Goal: Transaction & Acquisition: Purchase product/service

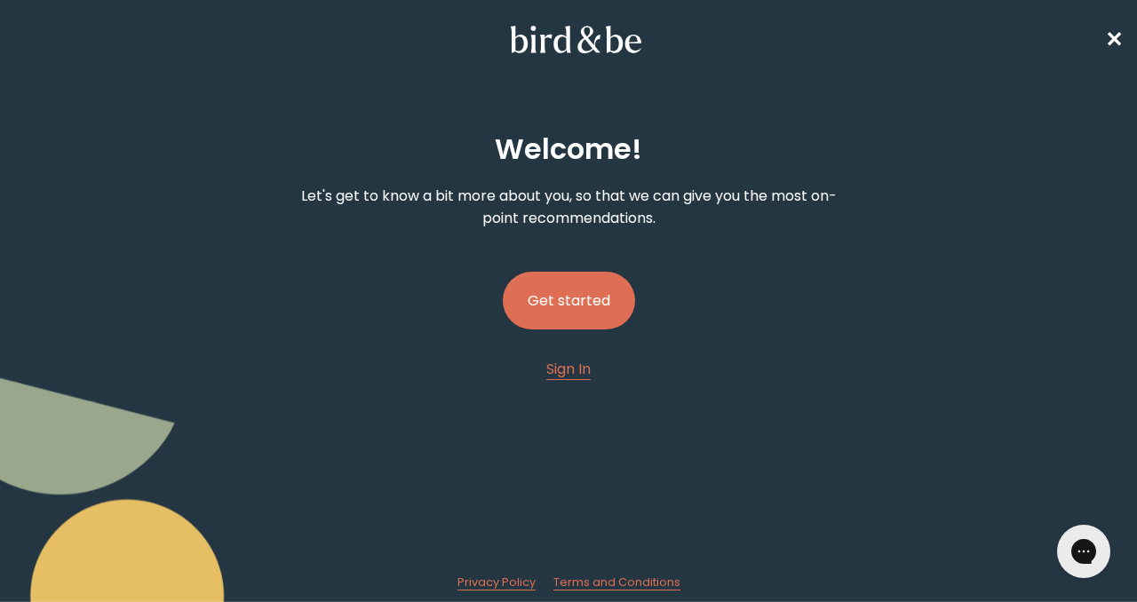
click at [573, 278] on button "Get started" at bounding box center [569, 301] width 132 height 58
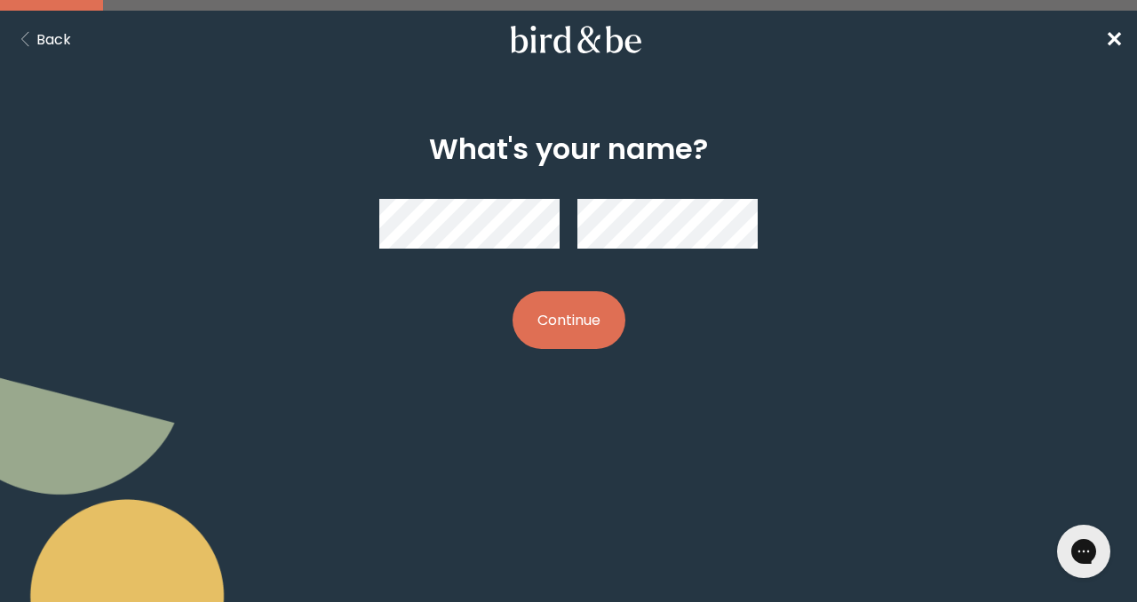
click at [580, 325] on button "Continue" at bounding box center [568, 320] width 113 height 58
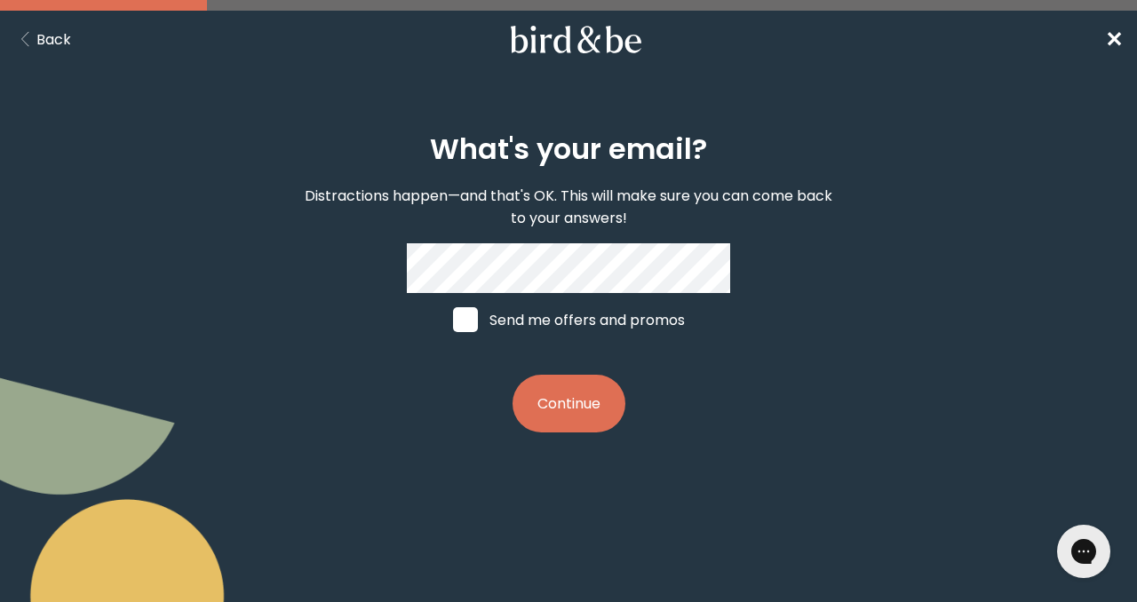
click at [576, 389] on button "Continue" at bounding box center [568, 404] width 113 height 58
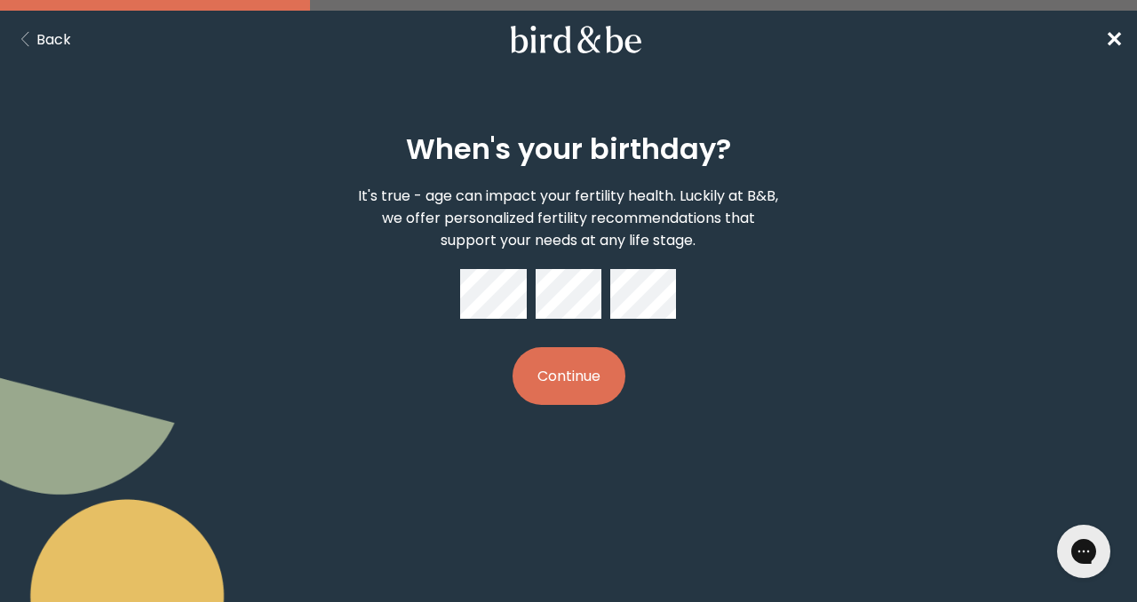
click at [571, 365] on button "Continue" at bounding box center [568, 376] width 113 height 58
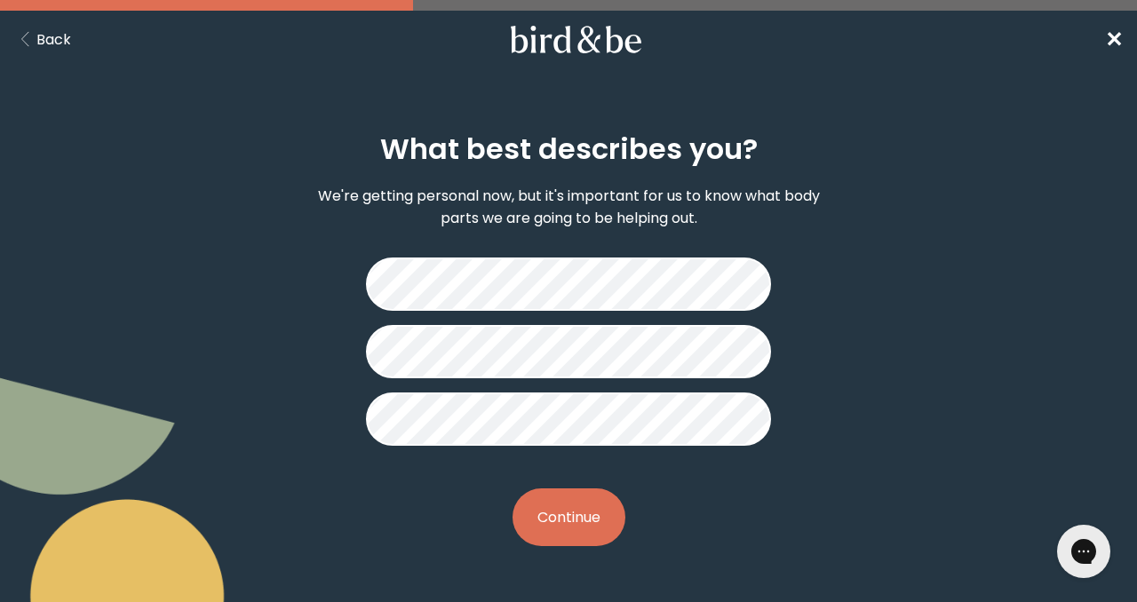
click at [545, 511] on button "Continue" at bounding box center [568, 517] width 113 height 58
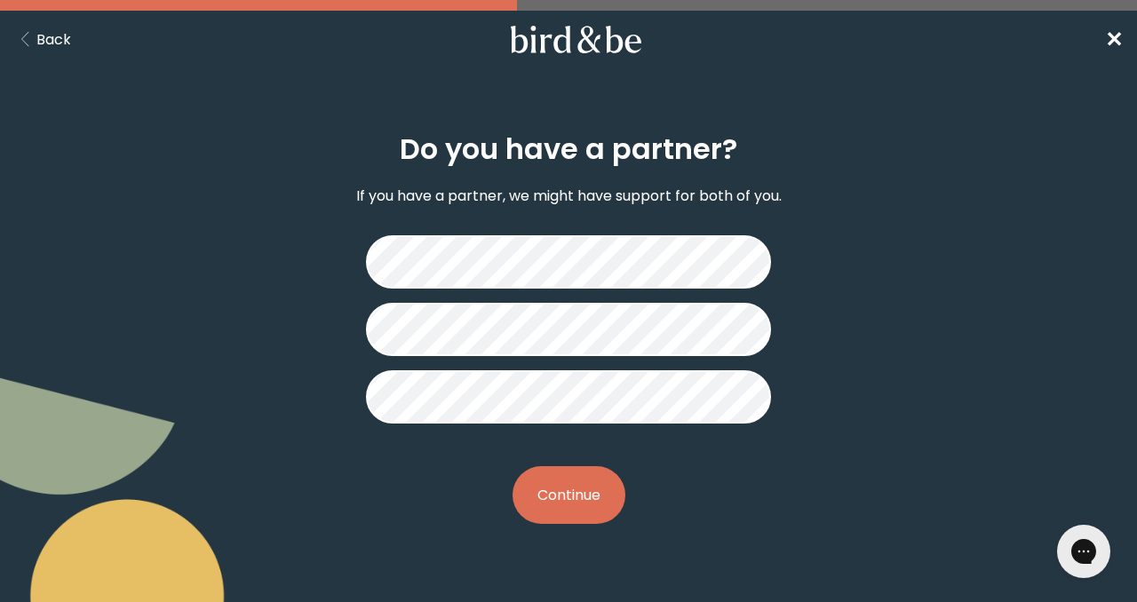
click at [566, 497] on button "Continue" at bounding box center [568, 495] width 113 height 58
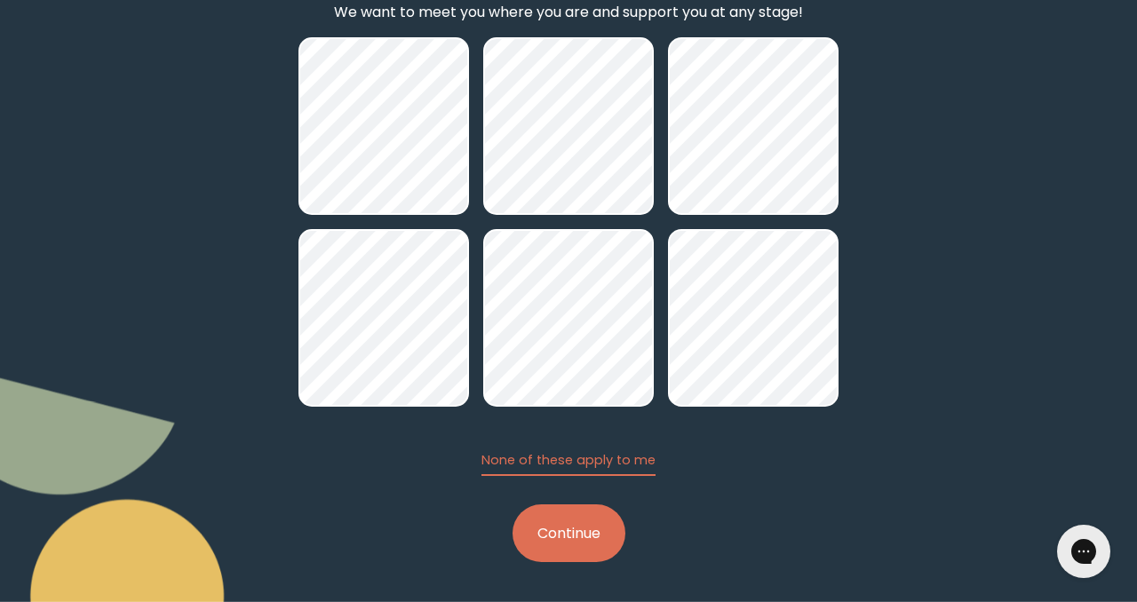
scroll to position [226, 0]
click at [572, 543] on button "Continue" at bounding box center [568, 533] width 113 height 58
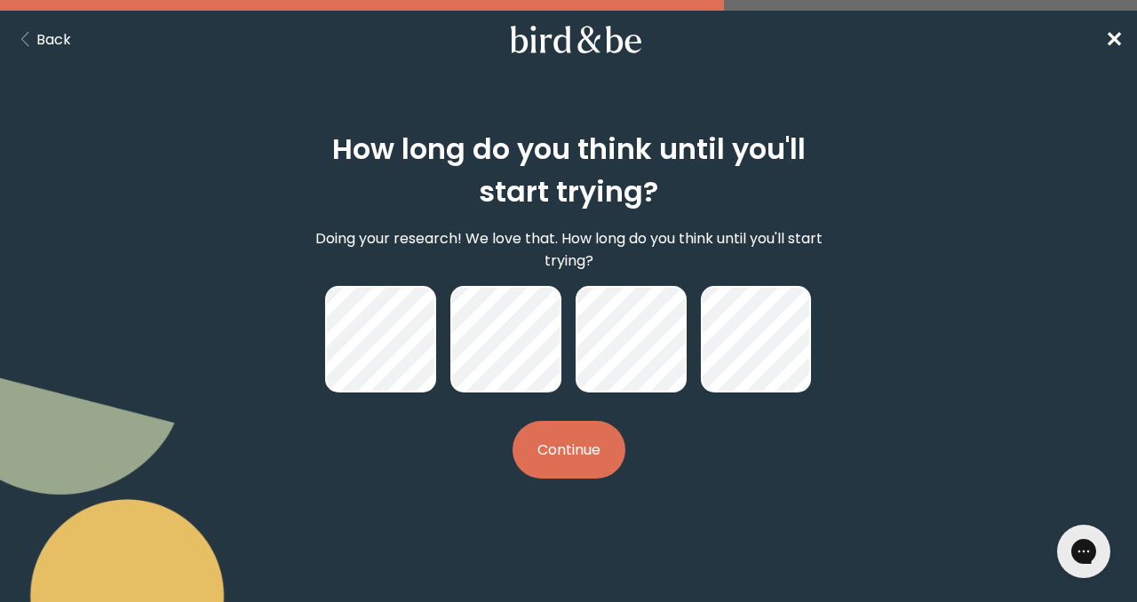
click at [569, 458] on button "Continue" at bounding box center [568, 450] width 113 height 58
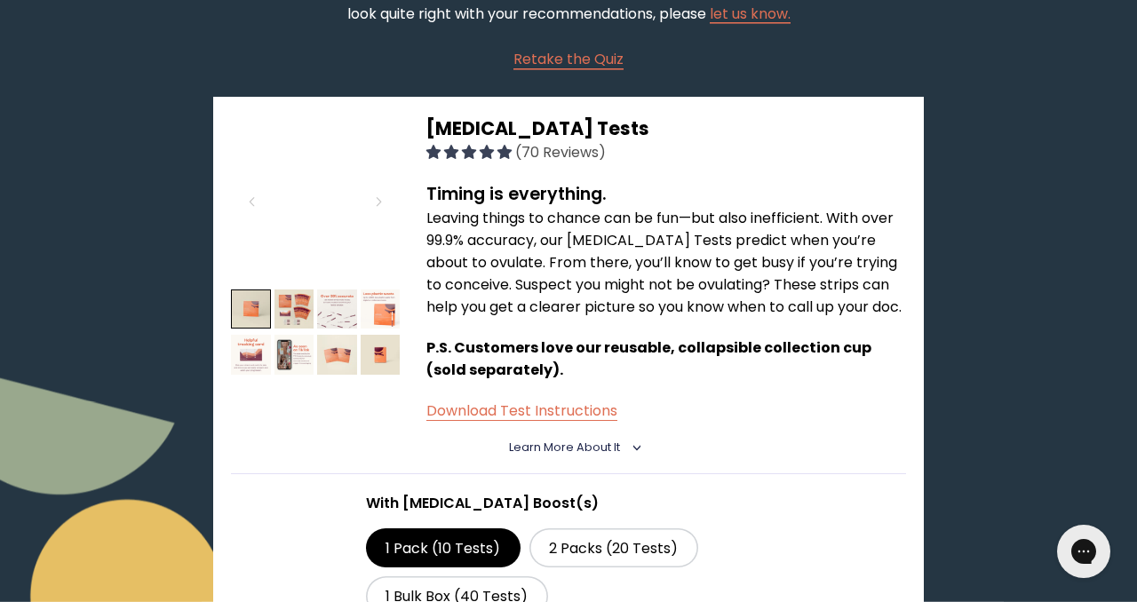
scroll to position [226, 0]
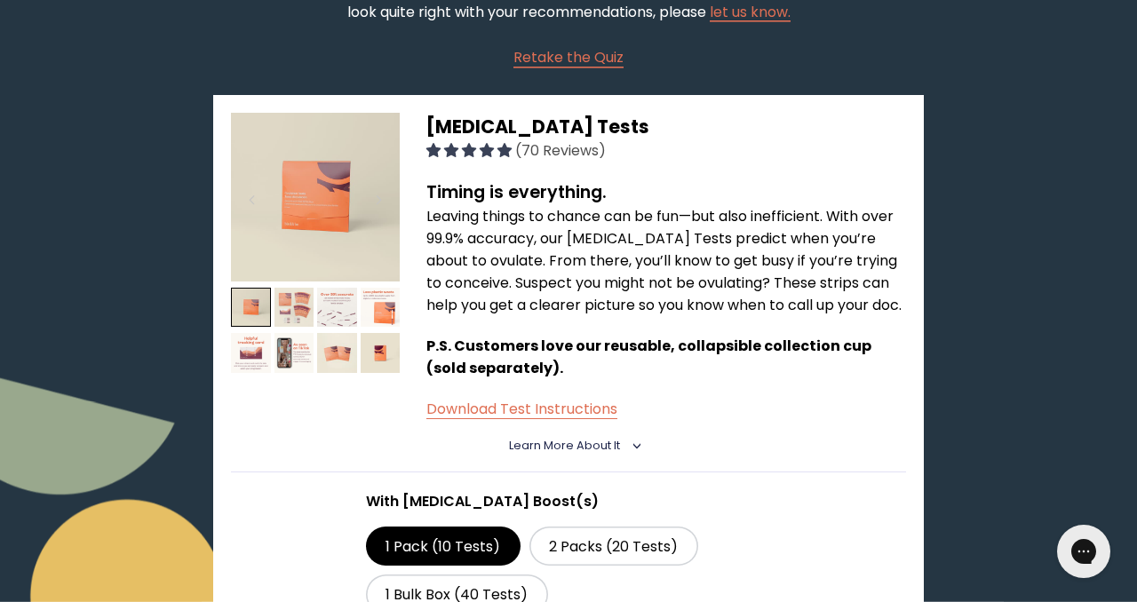
click at [289, 313] on img at bounding box center [294, 308] width 40 height 40
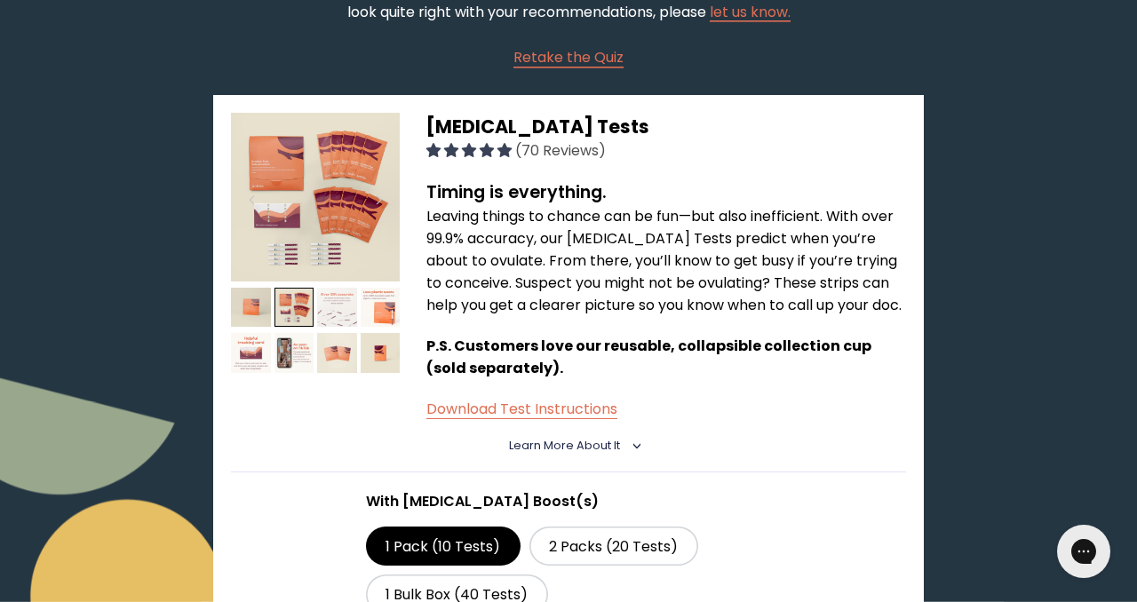
click at [330, 303] on img at bounding box center [337, 308] width 40 height 40
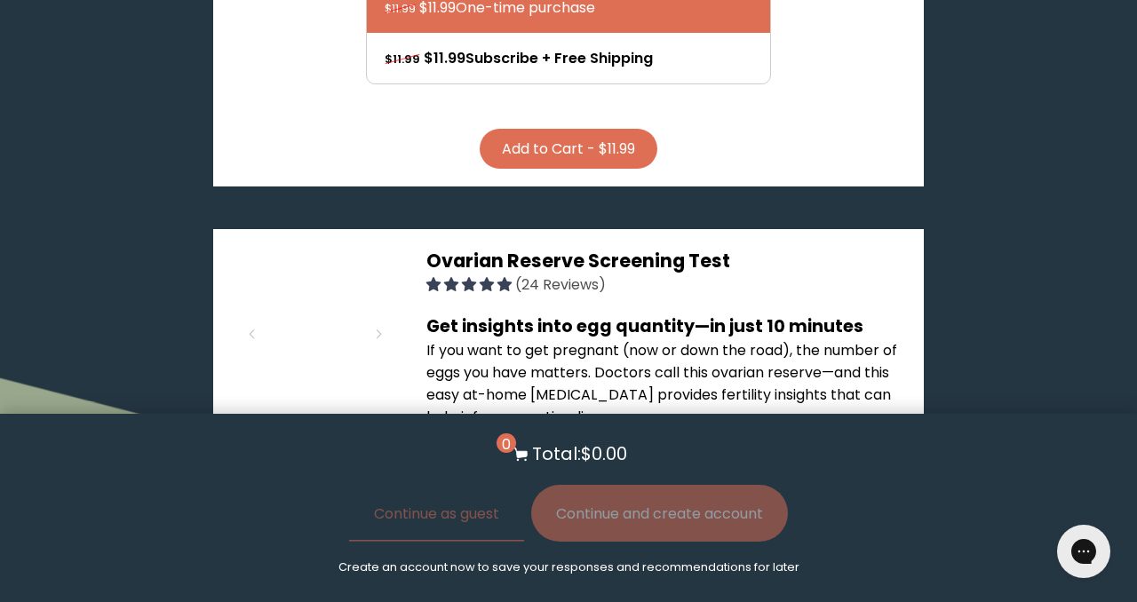
scroll to position [888, 0]
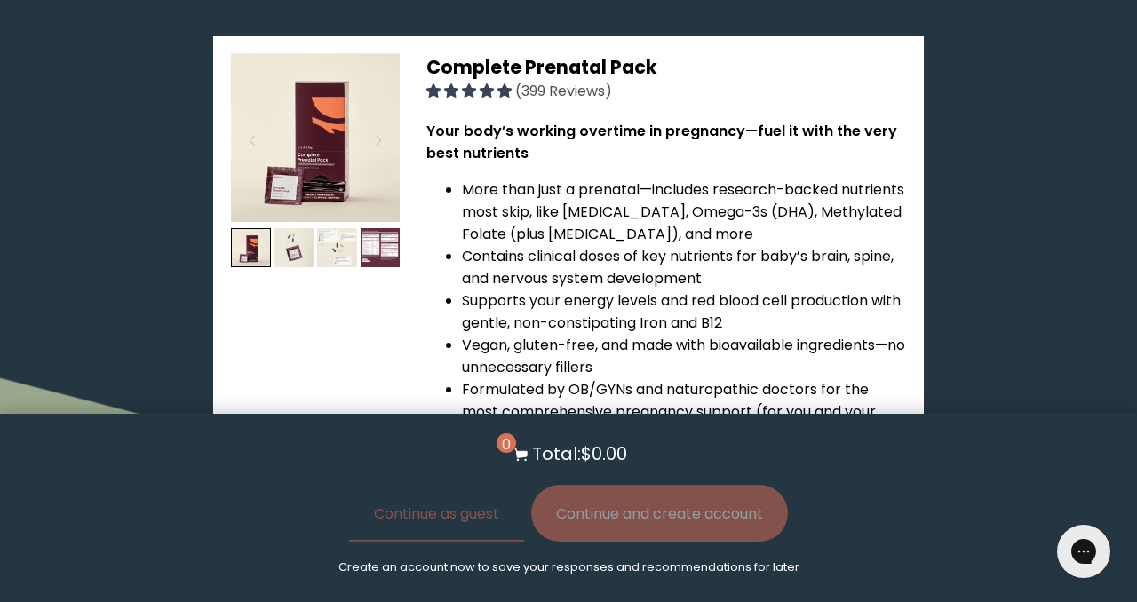
scroll to position [2937, 0]
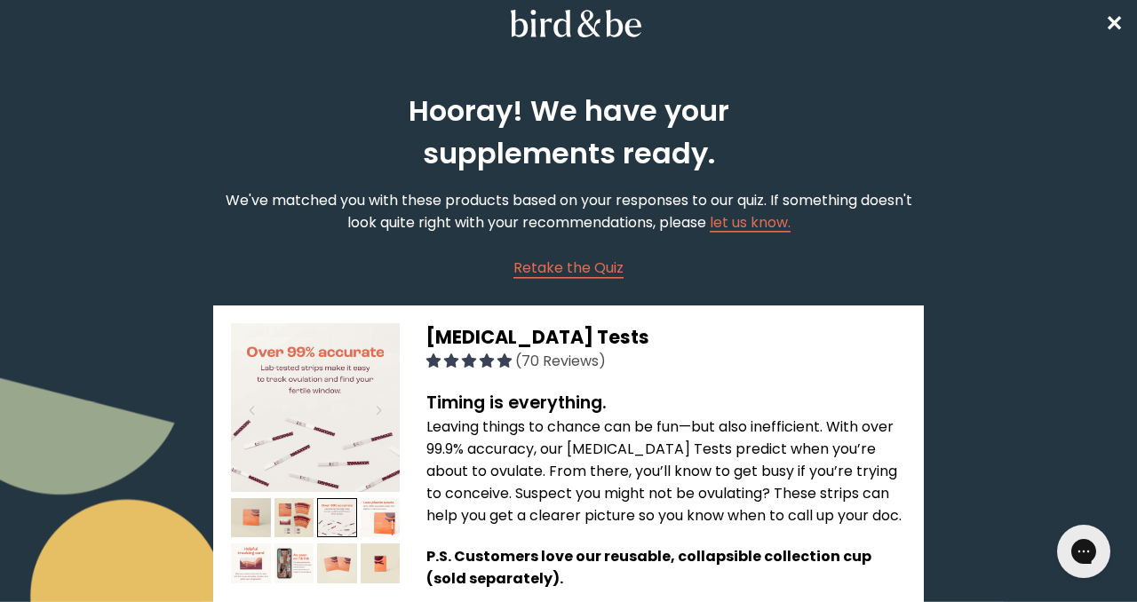
scroll to position [0, 0]
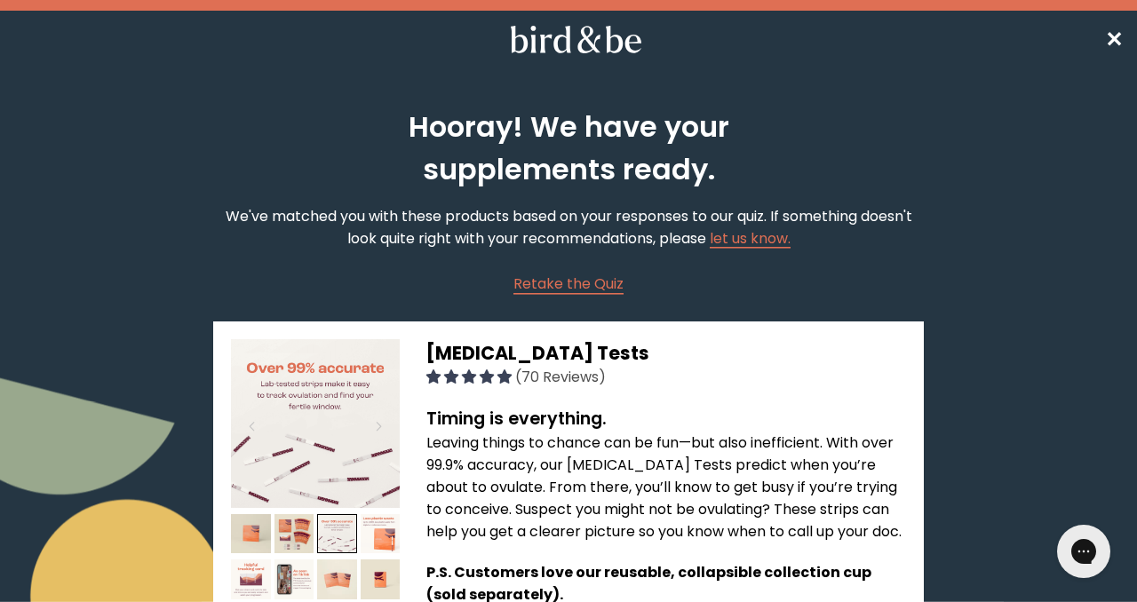
click at [556, 284] on span "Retake the Quiz" at bounding box center [568, 283] width 110 height 20
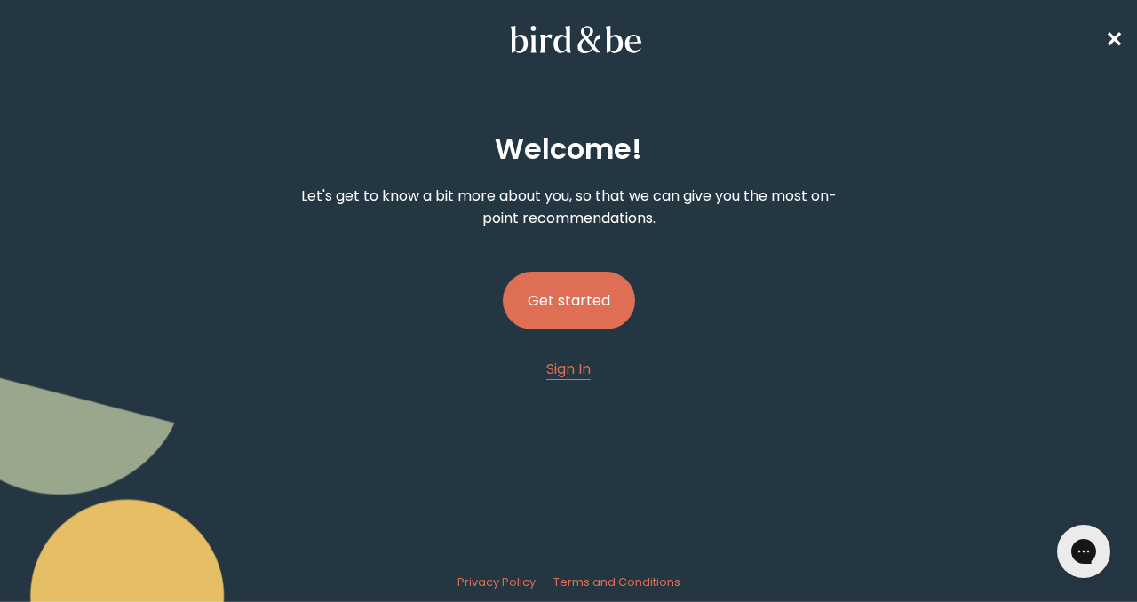
click at [557, 291] on button "Get started" at bounding box center [569, 301] width 132 height 58
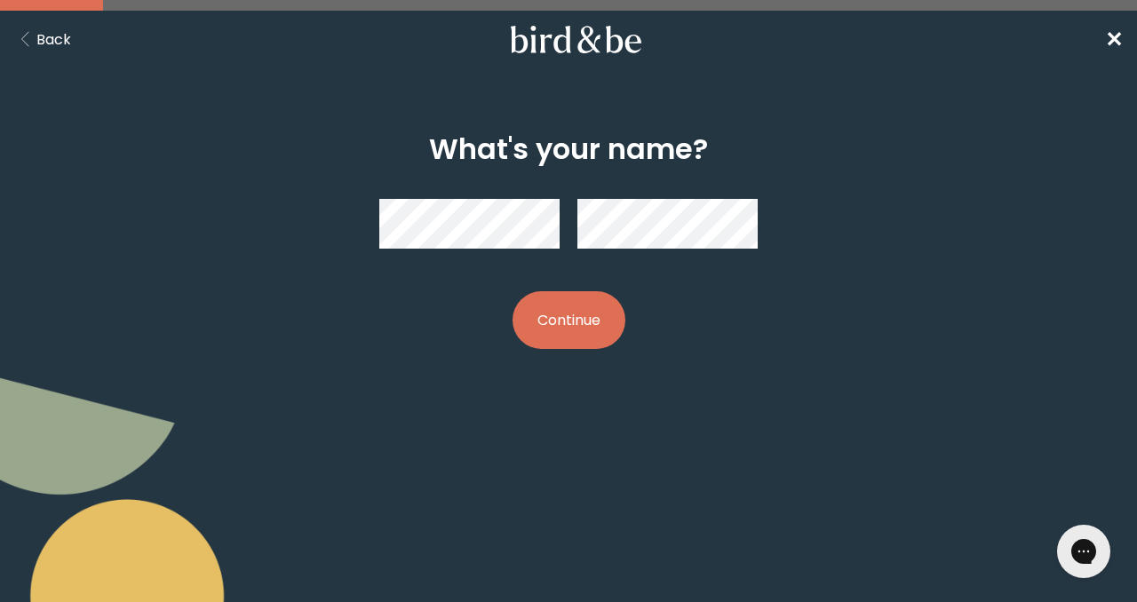
click at [570, 320] on button "Continue" at bounding box center [568, 320] width 113 height 58
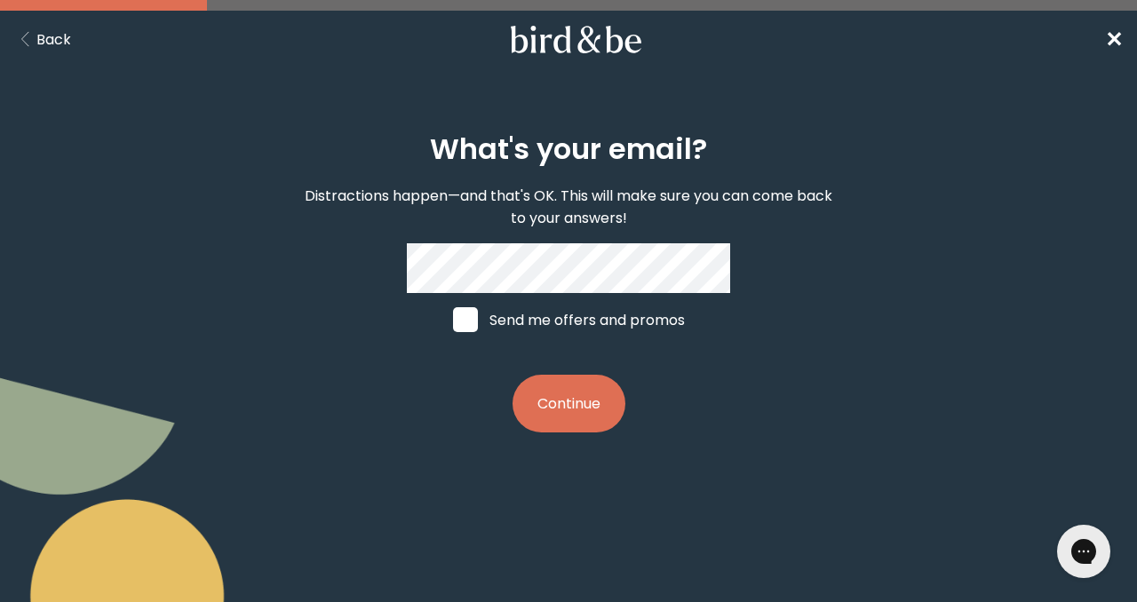
click at [555, 402] on button "Continue" at bounding box center [568, 404] width 113 height 58
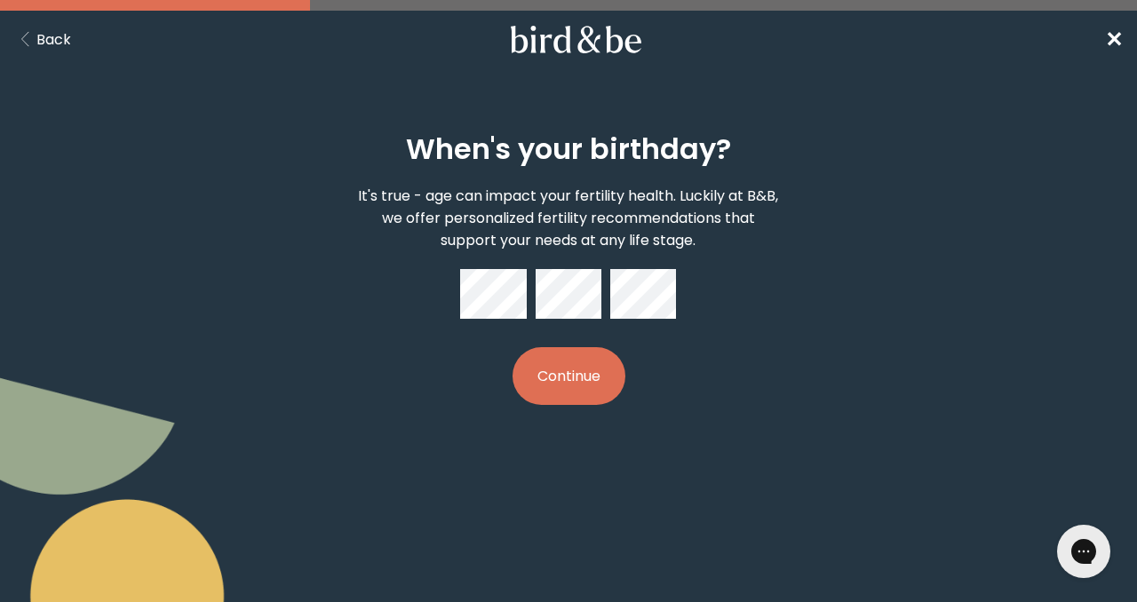
click at [565, 375] on button "Continue" at bounding box center [568, 376] width 113 height 58
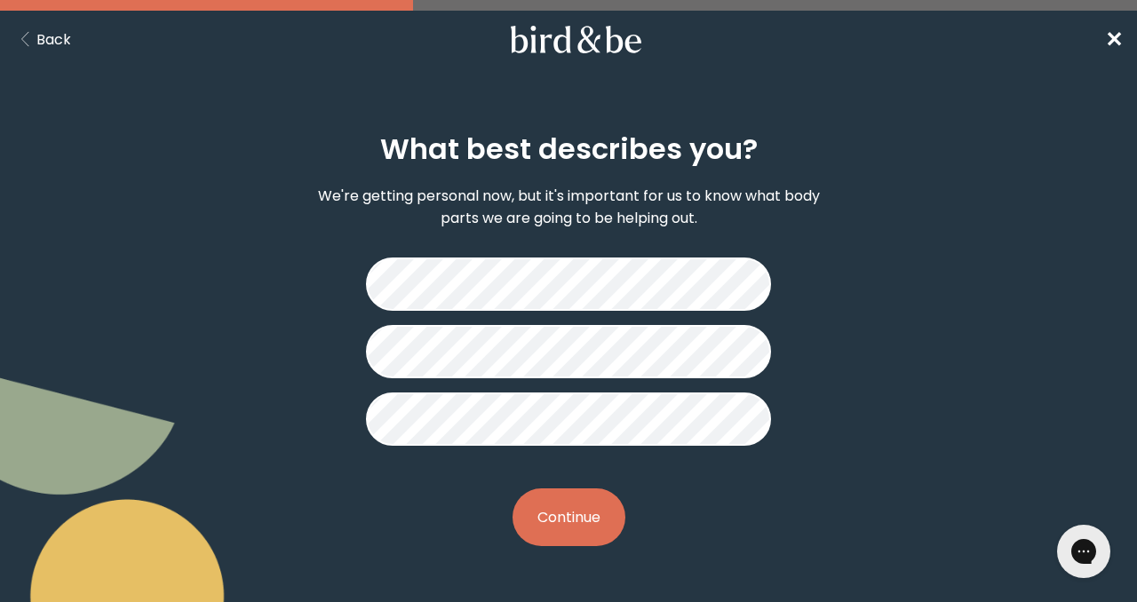
click at [574, 527] on button "Continue" at bounding box center [568, 517] width 113 height 58
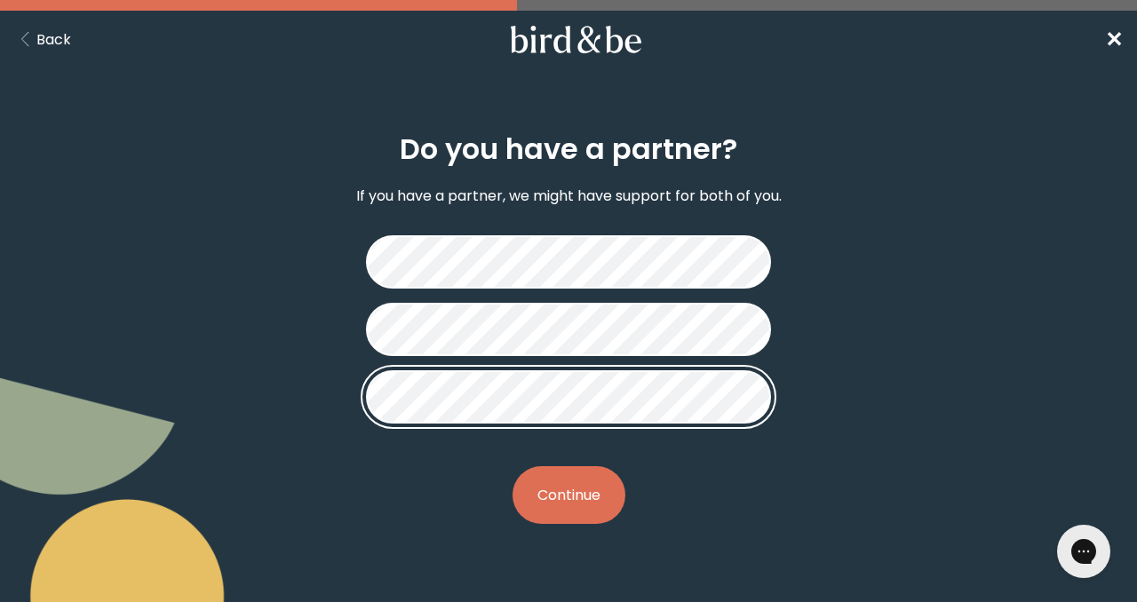
click at [515, 250] on fieldset at bounding box center [568, 329] width 405 height 217
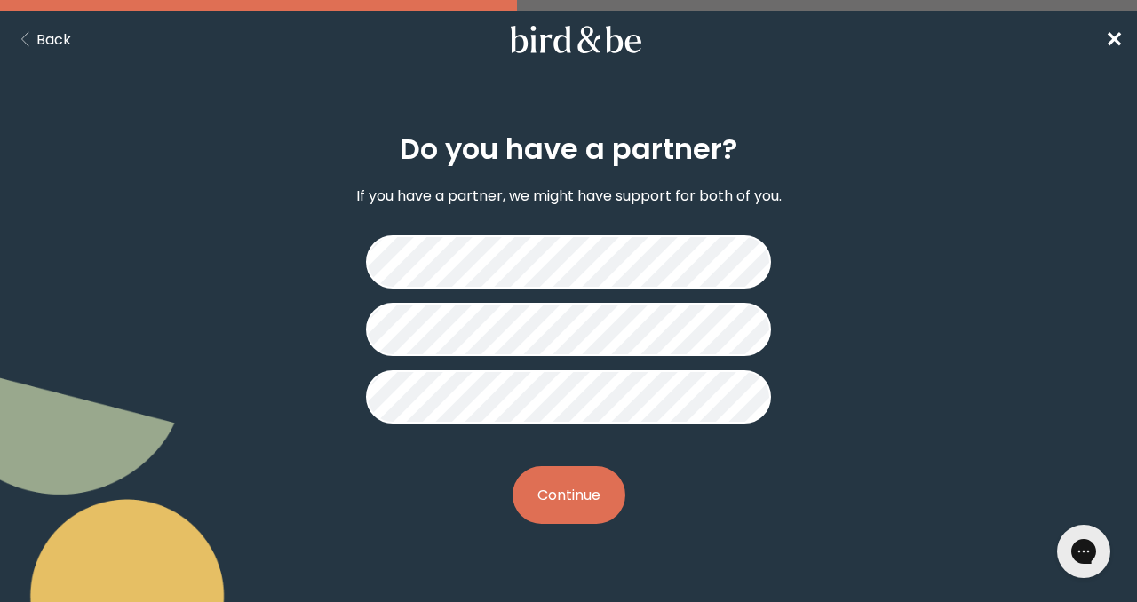
click at [570, 488] on button "Continue" at bounding box center [568, 495] width 113 height 58
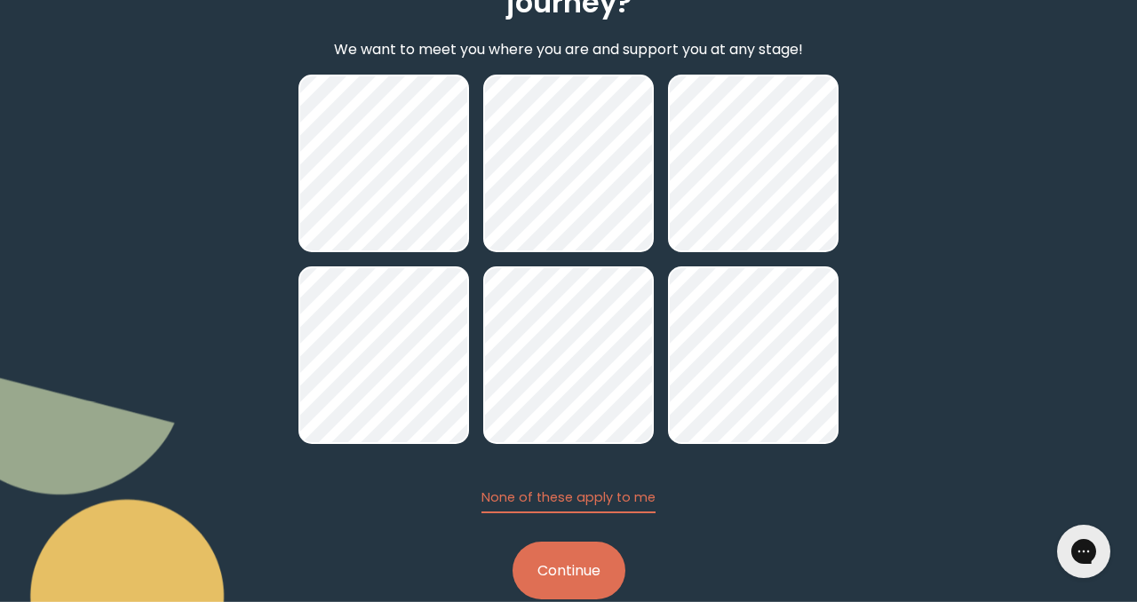
scroll to position [199, 0]
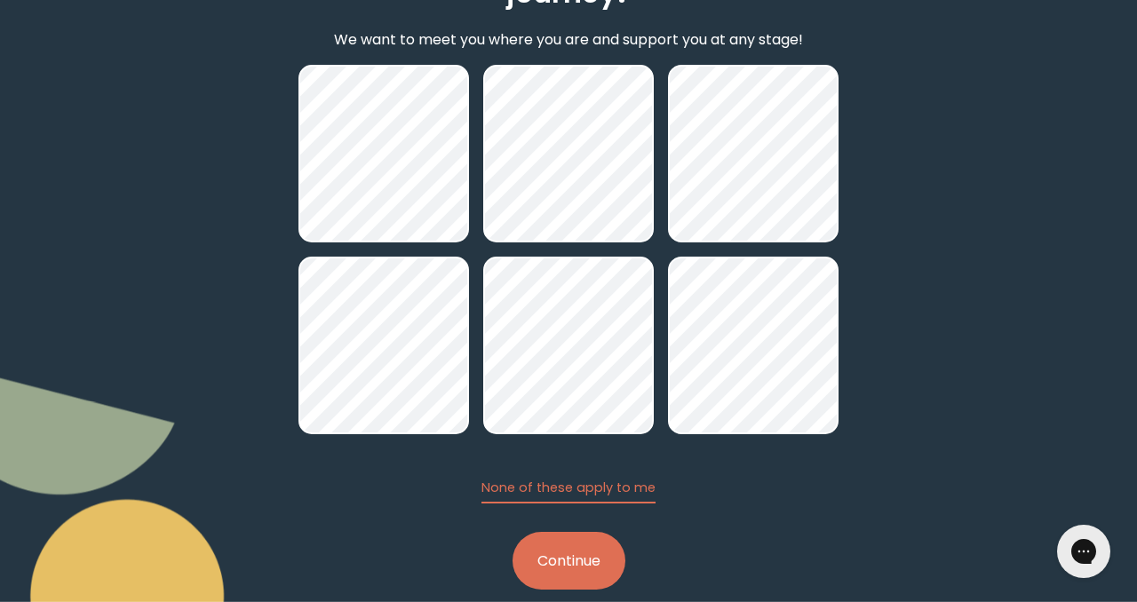
click at [572, 557] on button "Continue" at bounding box center [568, 561] width 113 height 58
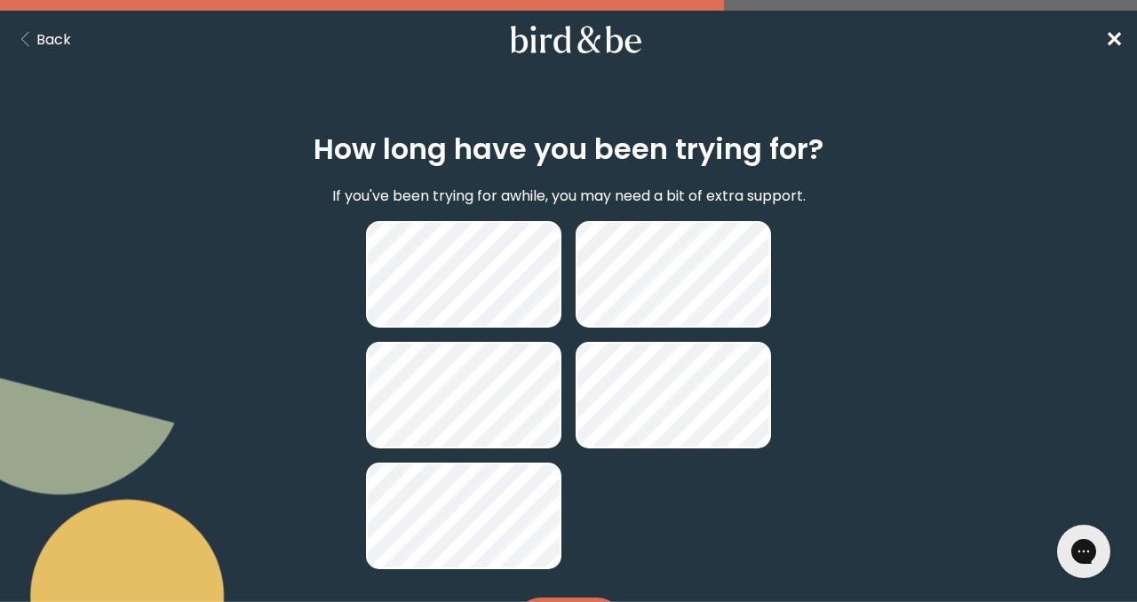
click at [53, 39] on button "Back" at bounding box center [42, 39] width 57 height 22
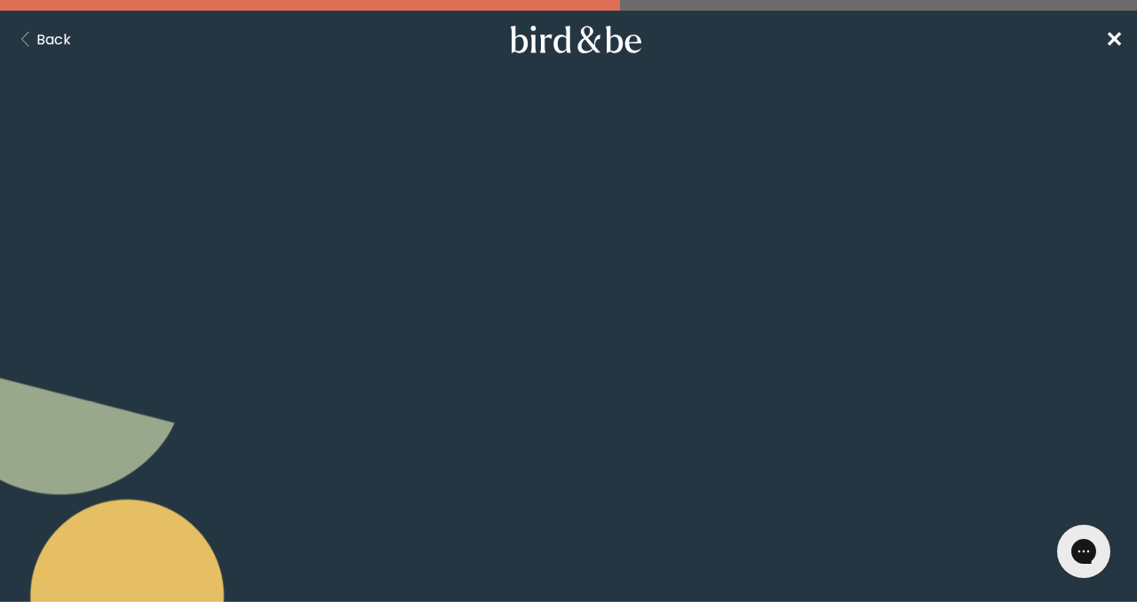
scroll to position [199, 0]
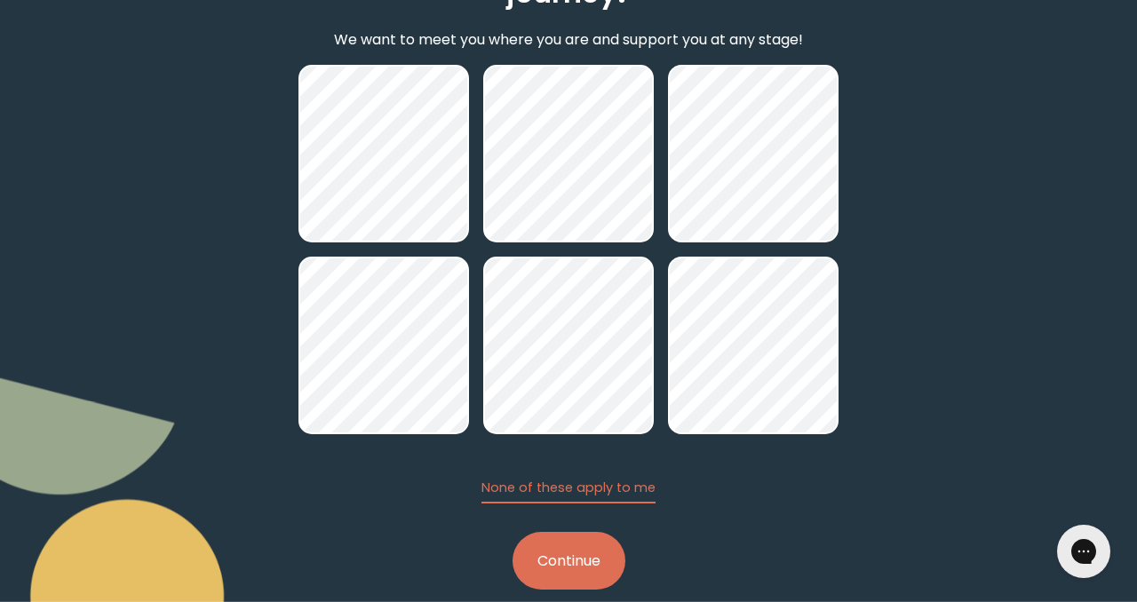
click at [571, 569] on button "Continue" at bounding box center [568, 561] width 113 height 58
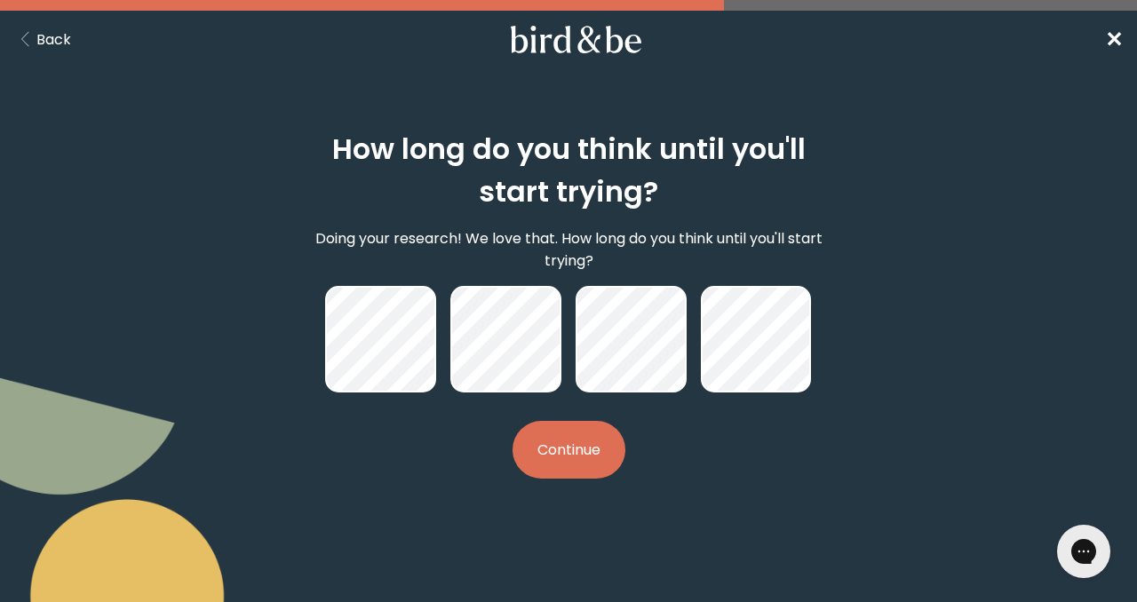
click at [581, 444] on button "Continue" at bounding box center [568, 450] width 113 height 58
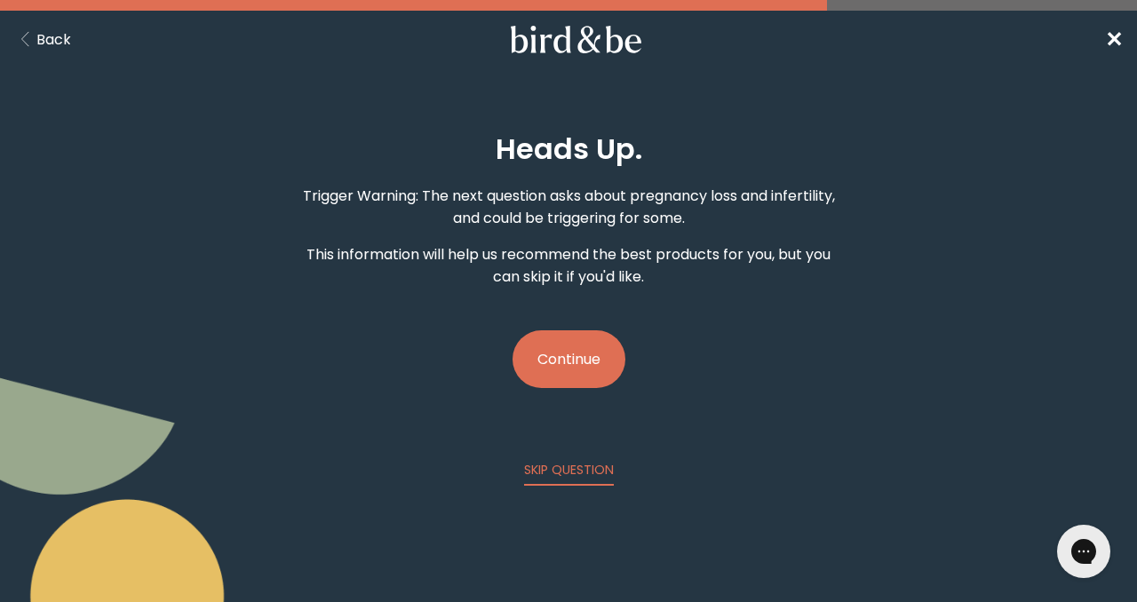
click at [556, 364] on button "Continue" at bounding box center [568, 359] width 113 height 58
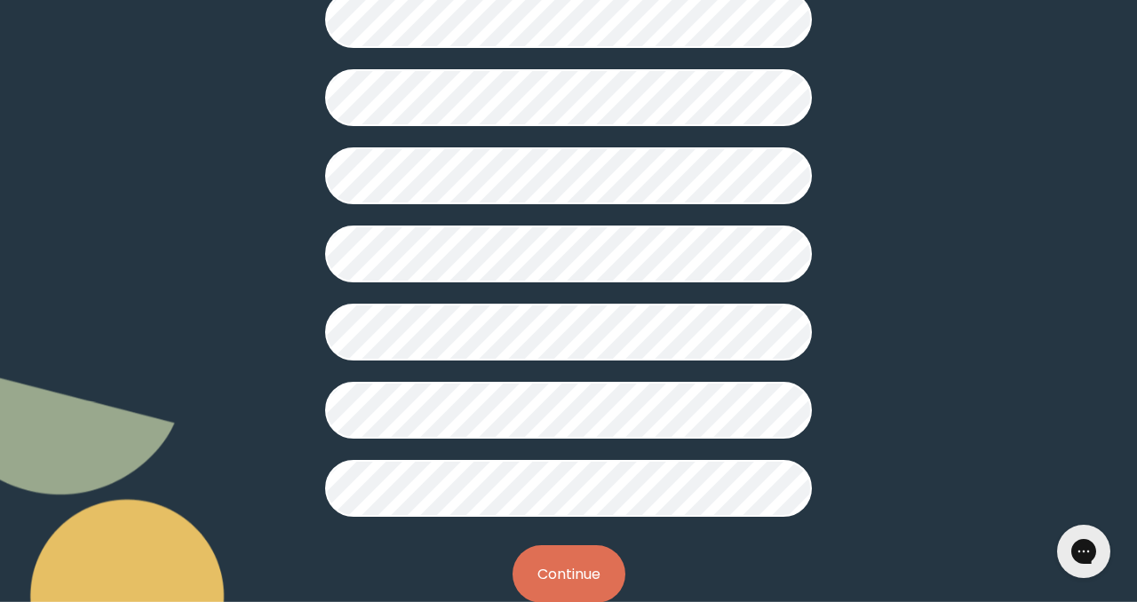
scroll to position [512, 0]
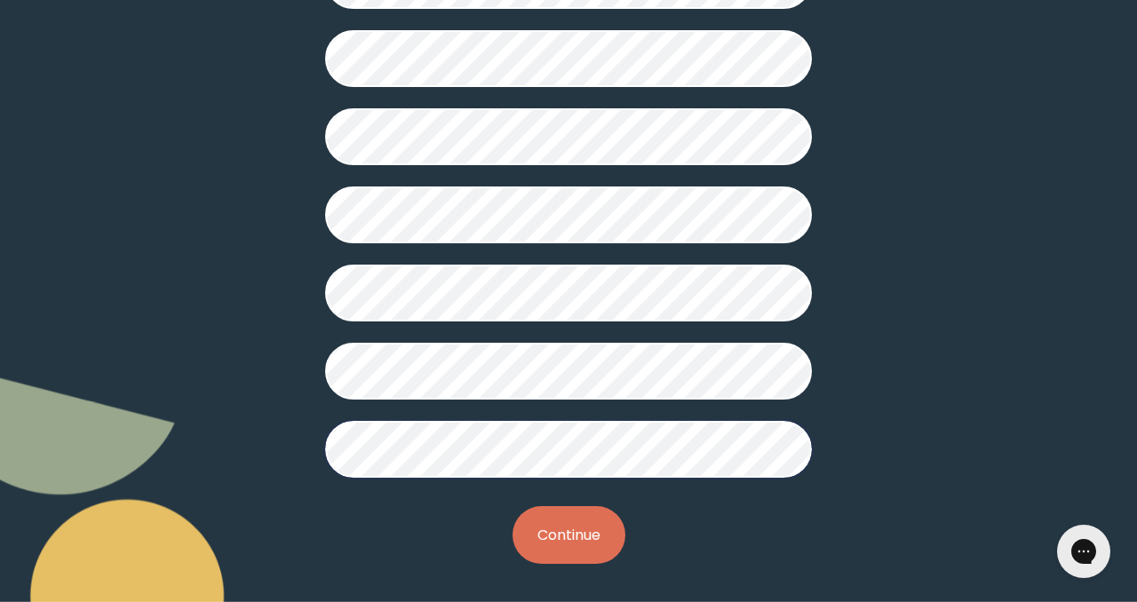
click at [585, 548] on button "Continue" at bounding box center [568, 535] width 113 height 58
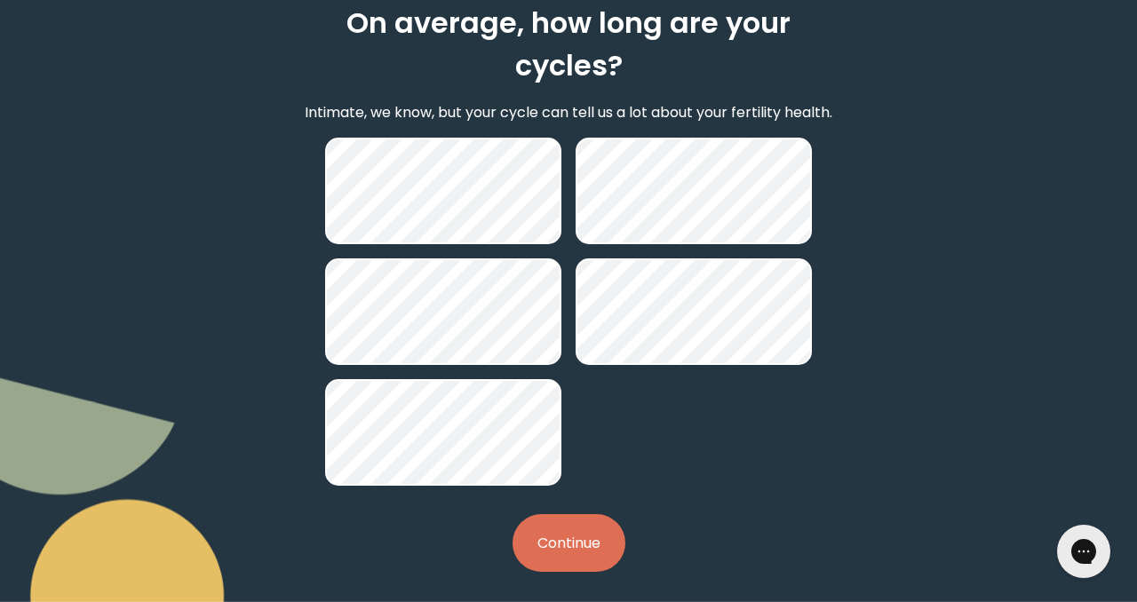
scroll to position [136, 0]
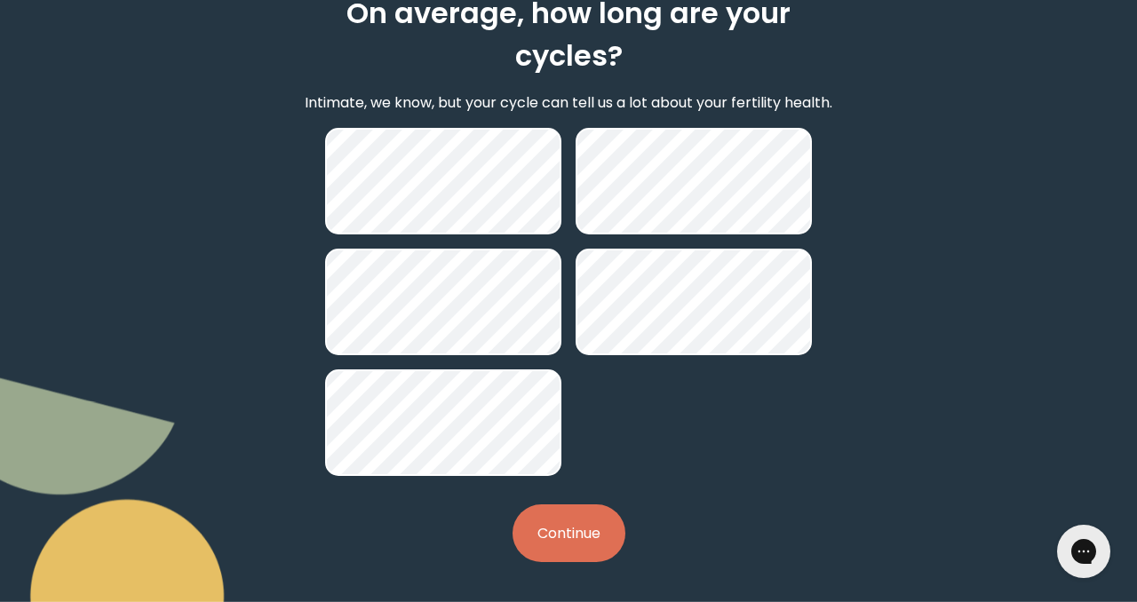
click at [592, 543] on button "Continue" at bounding box center [568, 533] width 113 height 58
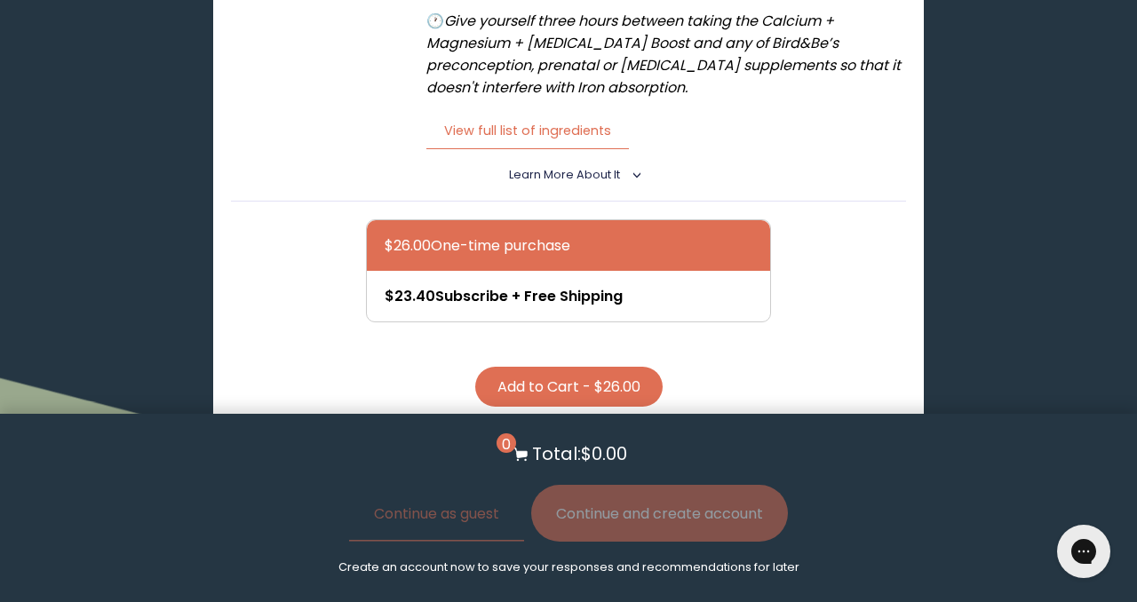
scroll to position [2477, 0]
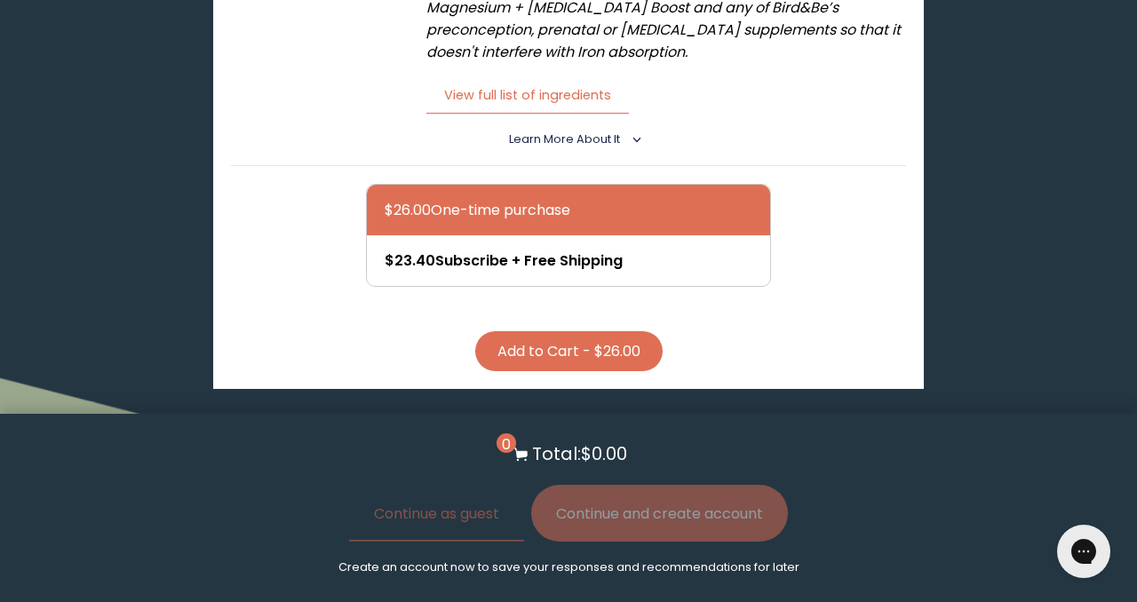
click at [538, 331] on button "Add to Cart - $26.00" at bounding box center [568, 351] width 187 height 40
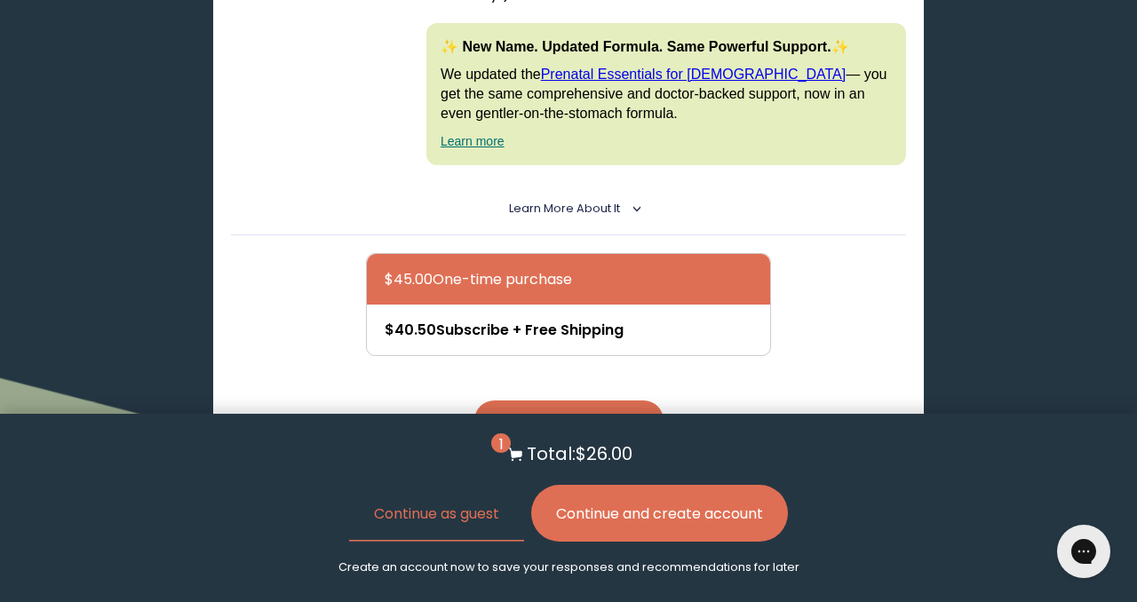
scroll to position [3315, 0]
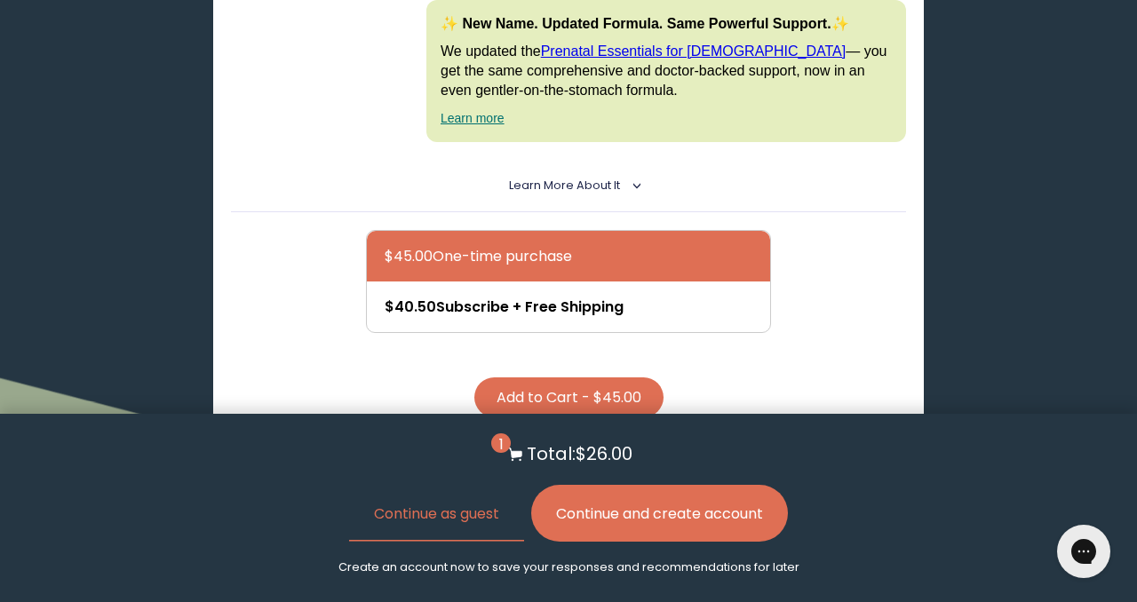
click at [522, 377] on button "Add to Cart - $45.00" at bounding box center [568, 397] width 189 height 40
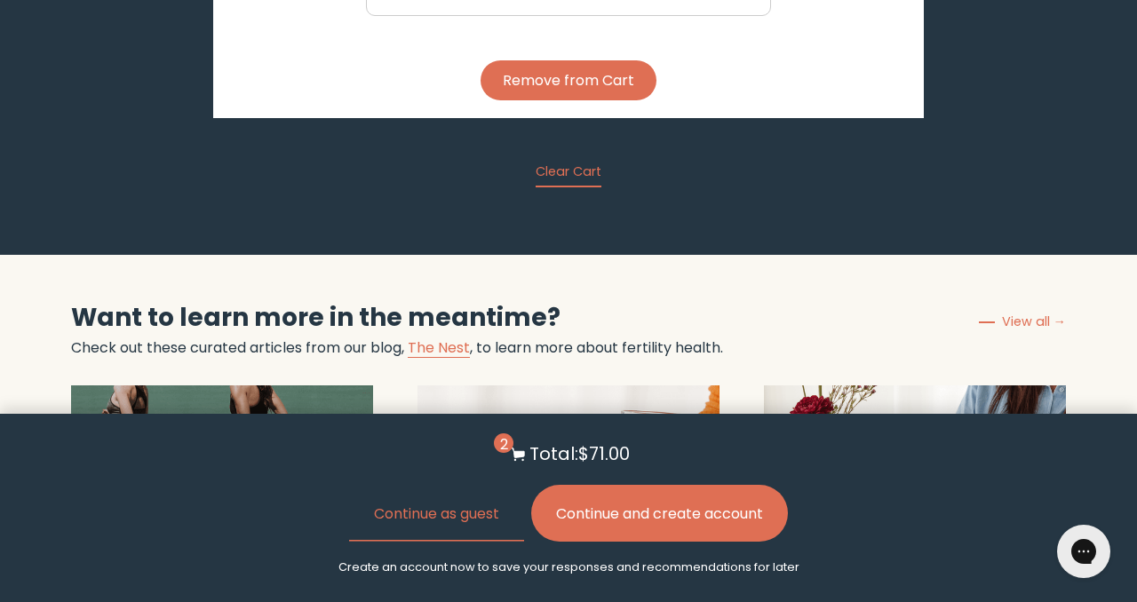
scroll to position [3633, 0]
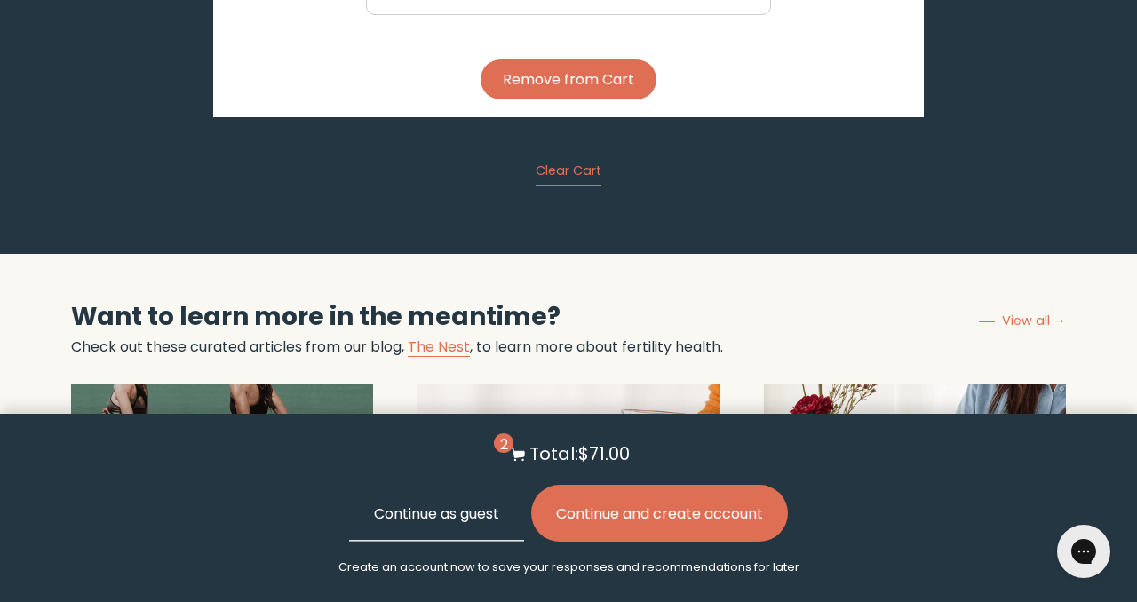
click at [434, 528] on button "Continue as guest" at bounding box center [436, 513] width 175 height 57
